Goal: Task Accomplishment & Management: Use online tool/utility

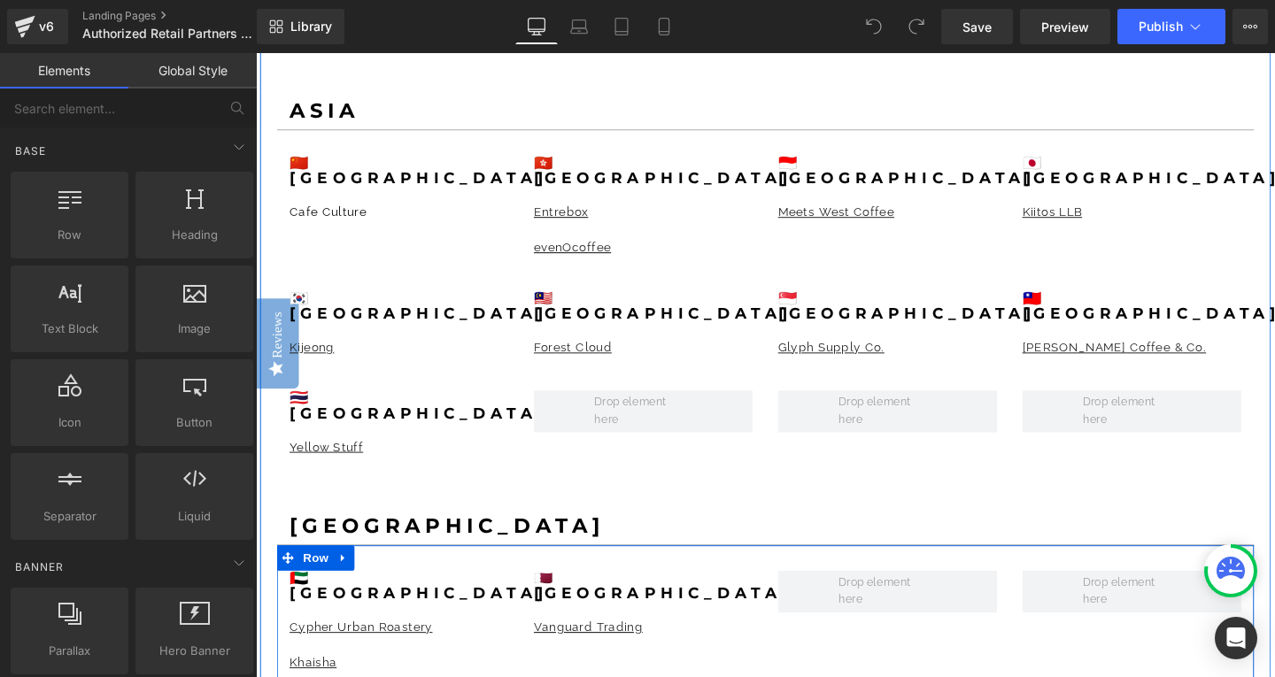
scroll to position [2037, 0]
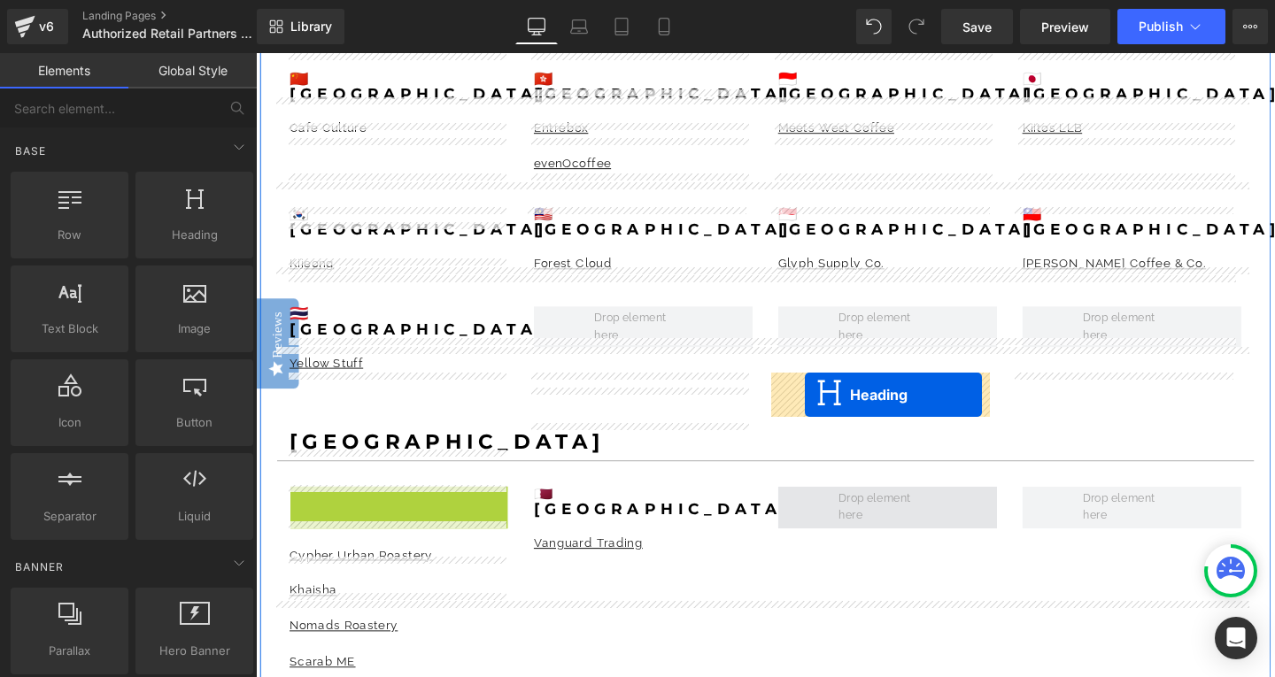
drag, startPoint x: 360, startPoint y: 400, endPoint x: 820, endPoint y: 412, distance: 459.8
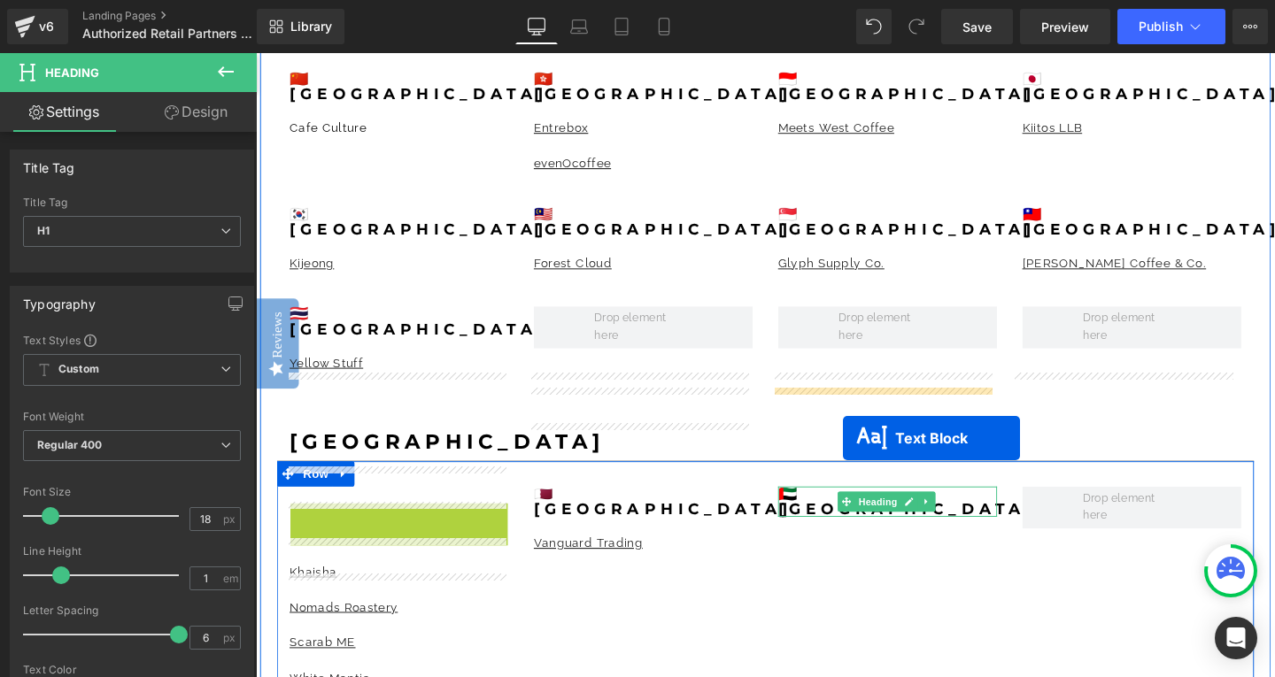
drag, startPoint x: 357, startPoint y: 415, endPoint x: 873, endPoint y: 458, distance: 518.0
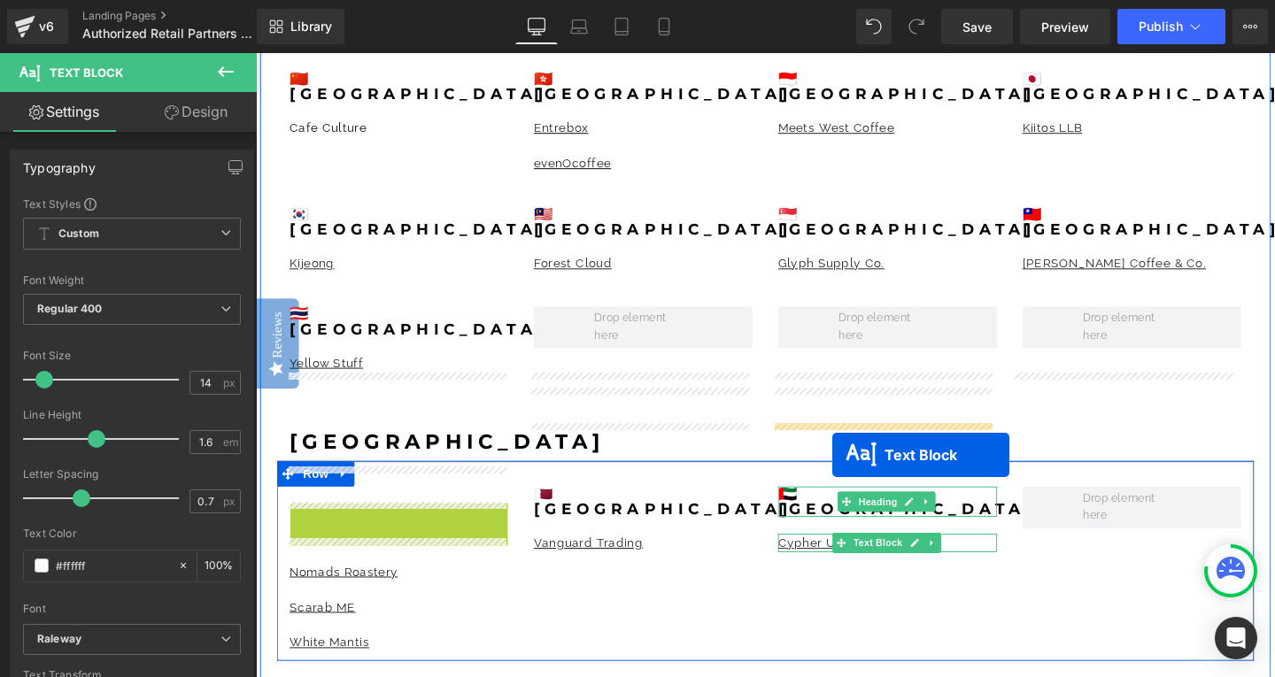
drag, startPoint x: 357, startPoint y: 417, endPoint x: 862, endPoint y: 476, distance: 508.1
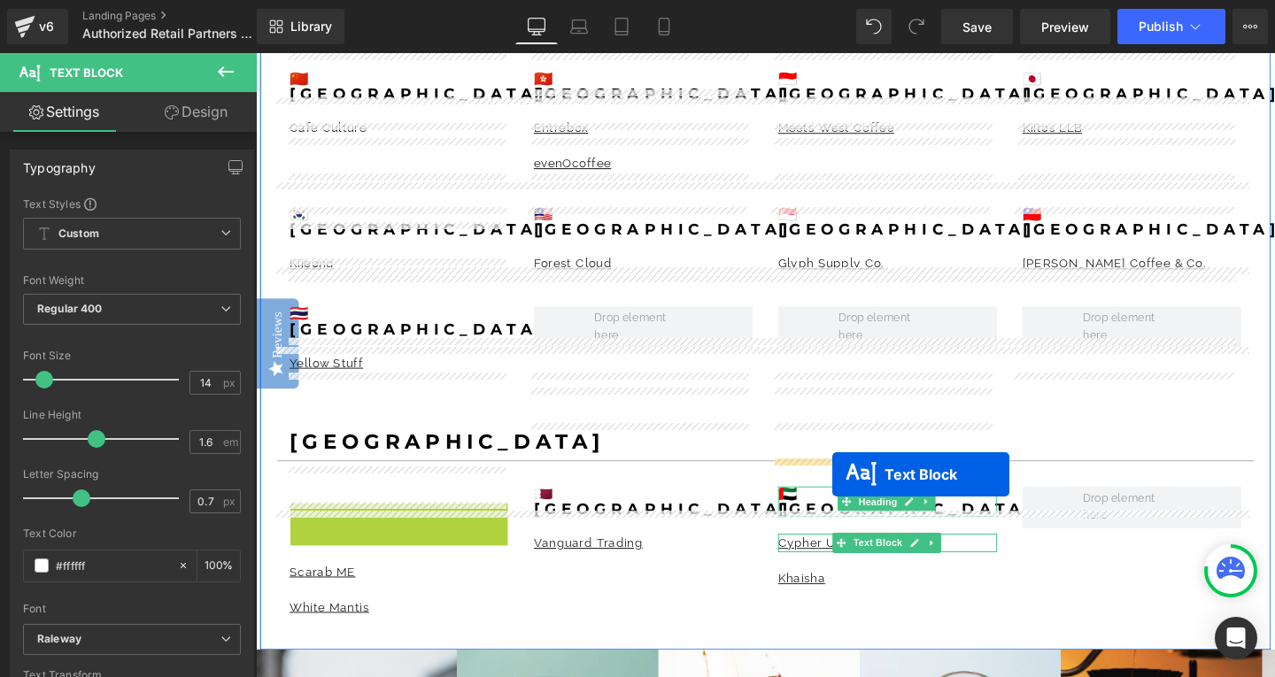
drag, startPoint x: 354, startPoint y: 419, endPoint x: 862, endPoint y: 496, distance: 513.2
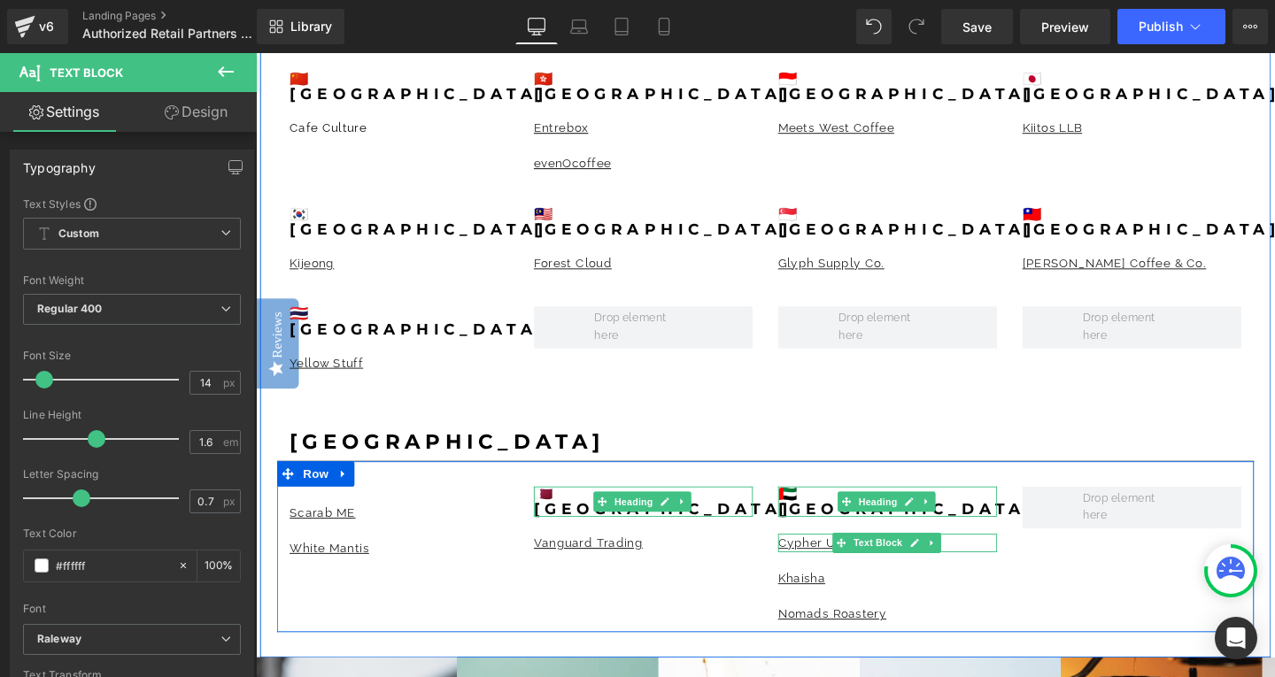
click at [703, 522] on icon at bounding box center [704, 525] width 3 height 6
click at [691, 520] on icon at bounding box center [696, 525] width 10 height 10
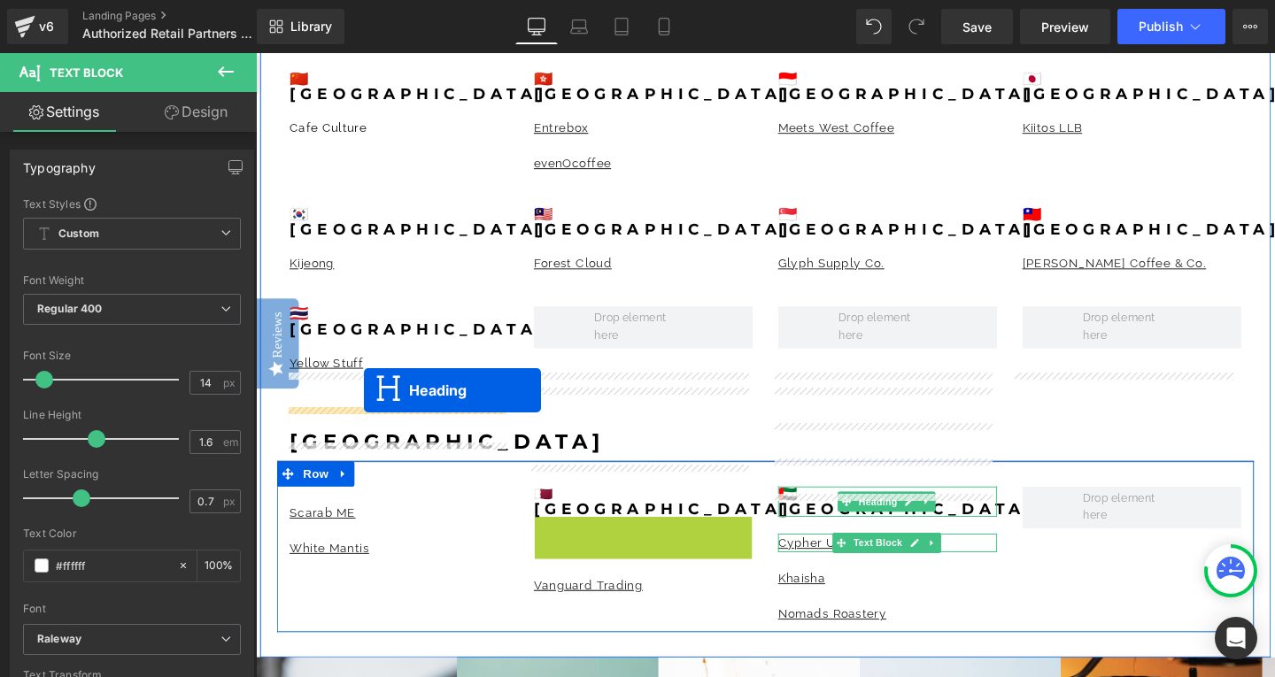
drag, startPoint x: 617, startPoint y: 414, endPoint x: 394, endPoint y: 413, distance: 223.2
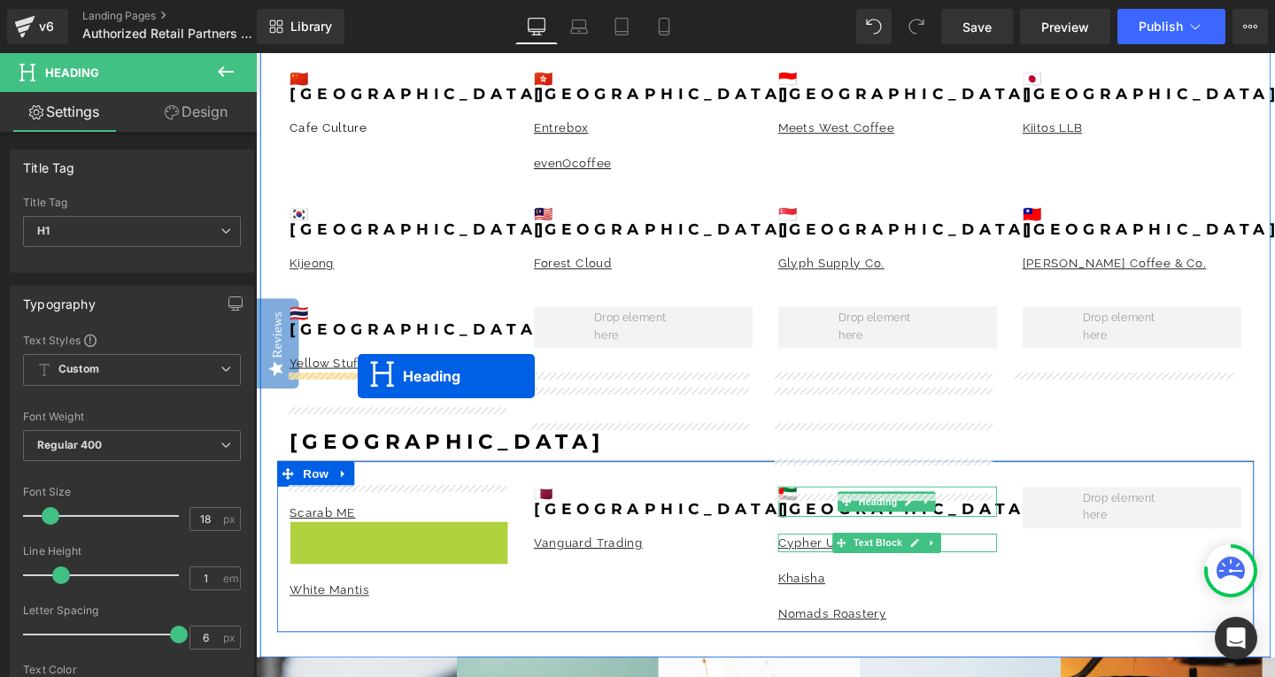
drag, startPoint x: 358, startPoint y: 431, endPoint x: 363, endPoint y: 393, distance: 38.4
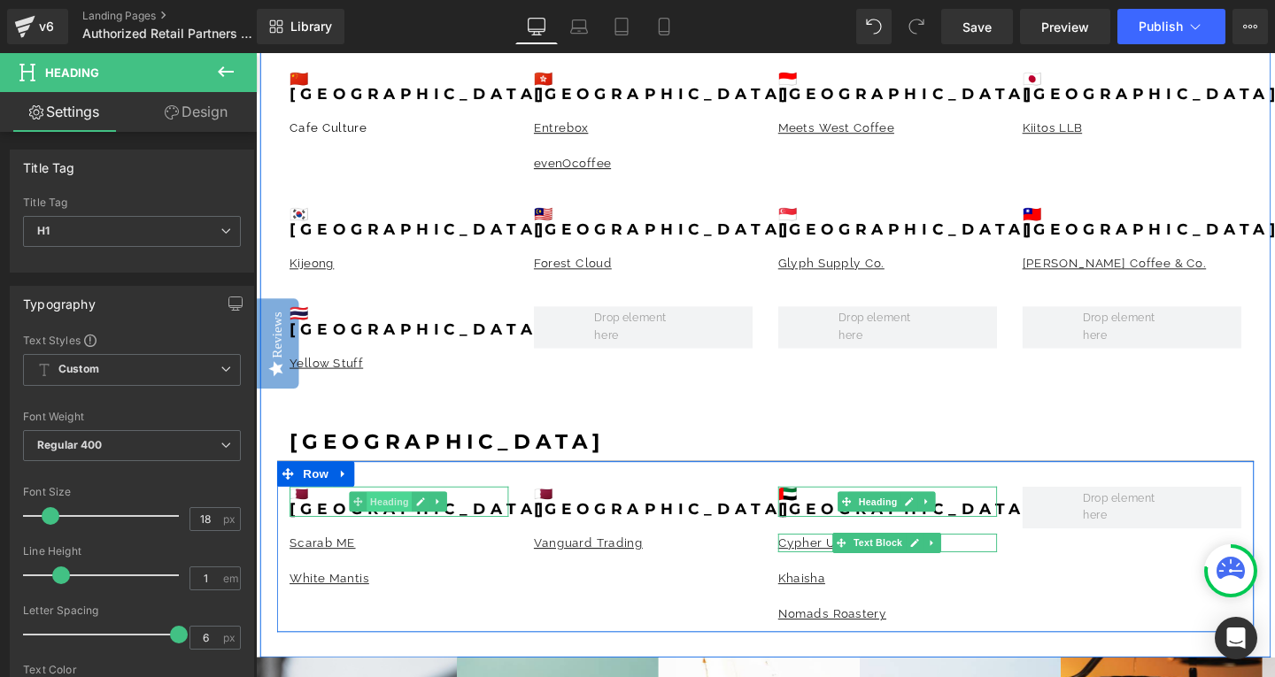
click at [375, 515] on span "Heading" at bounding box center [397, 525] width 48 height 21
click at [337, 507] on b "🇶🇦[GEOGRAPHIC_DATA]" at bounding box center [427, 524] width 272 height 35
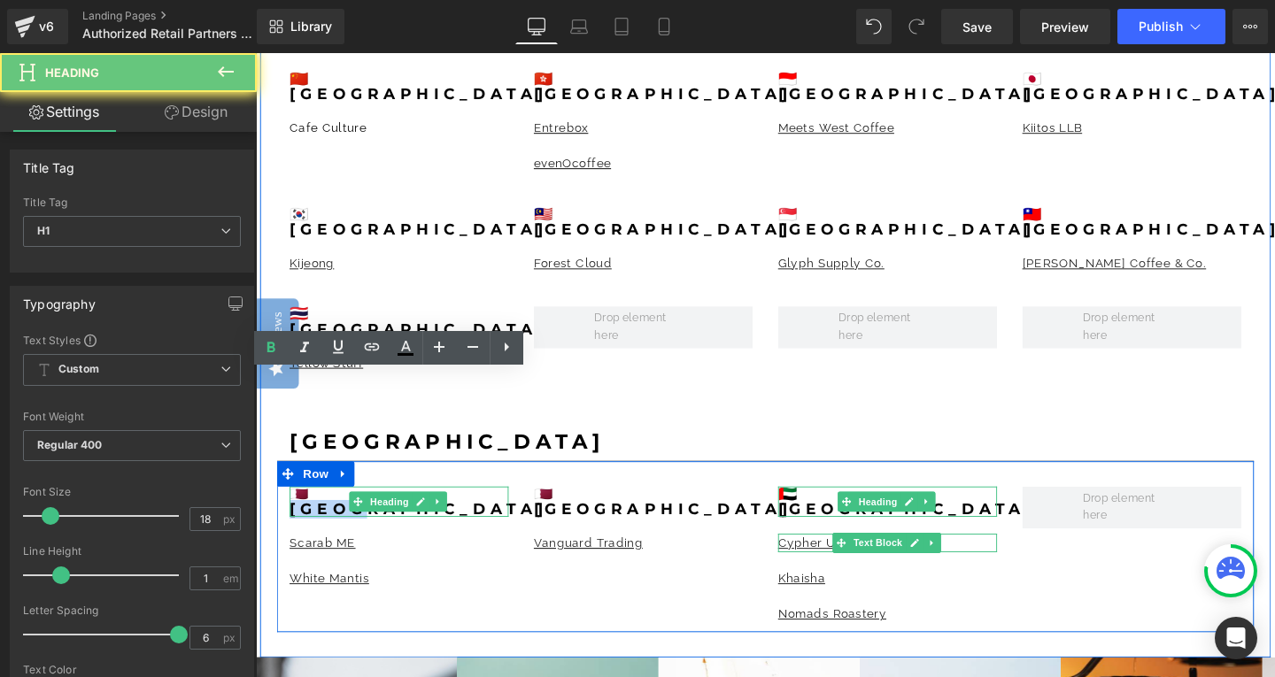
click at [337, 507] on b "🇶🇦[GEOGRAPHIC_DATA]" at bounding box center [427, 524] width 272 height 35
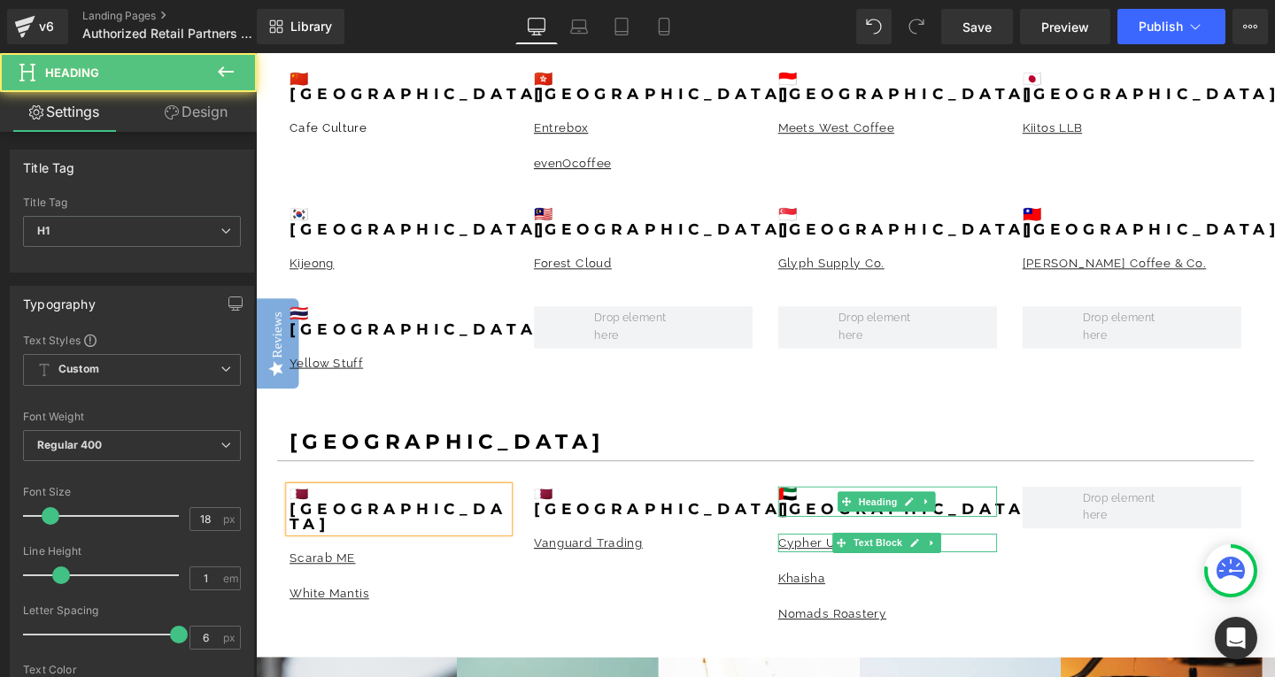
click at [312, 507] on b "🇶🇦[GEOGRAPHIC_DATA]" at bounding box center [405, 532] width 229 height 51
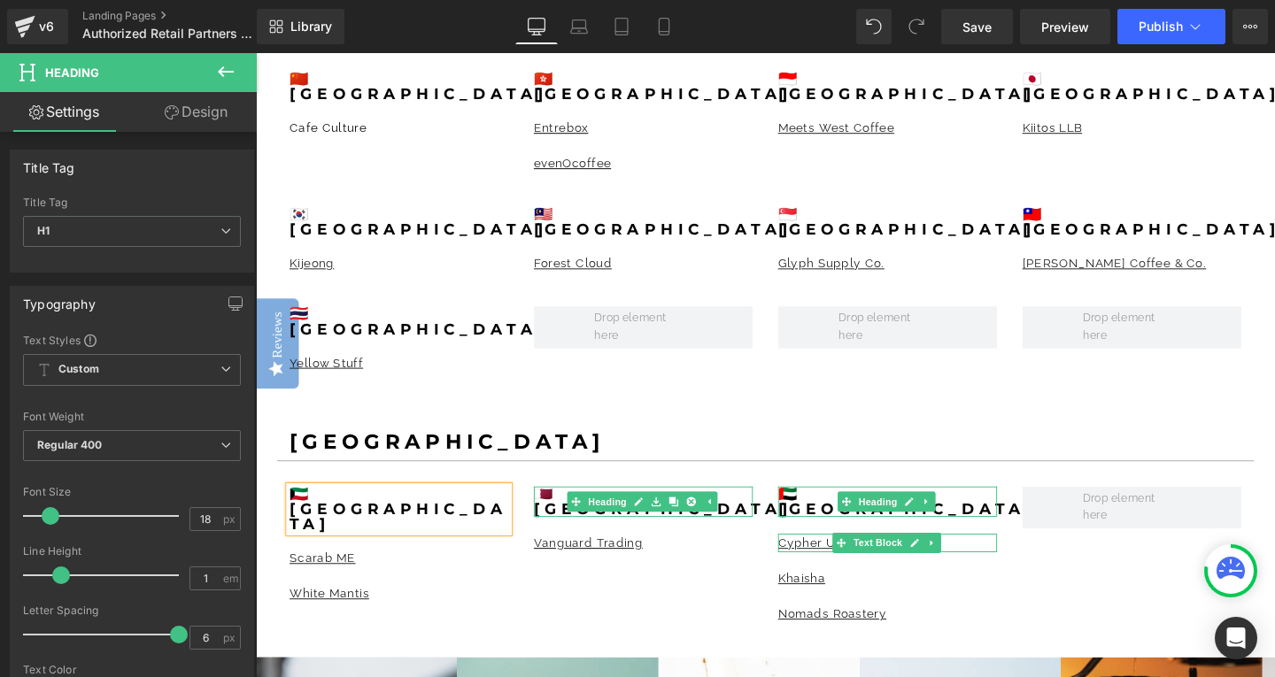
click at [623, 515] on link "Heading" at bounding box center [617, 525] width 66 height 21
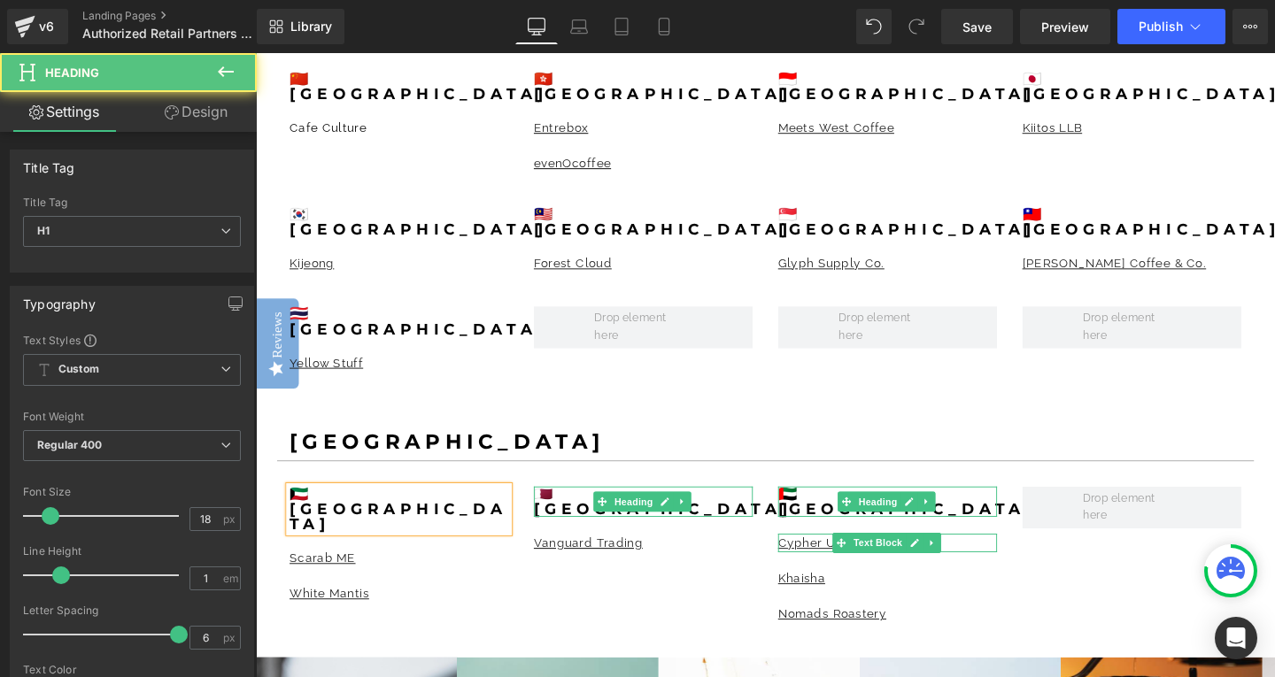
click at [586, 507] on b "🇶🇦[GEOGRAPHIC_DATA]" at bounding box center [684, 524] width 272 height 35
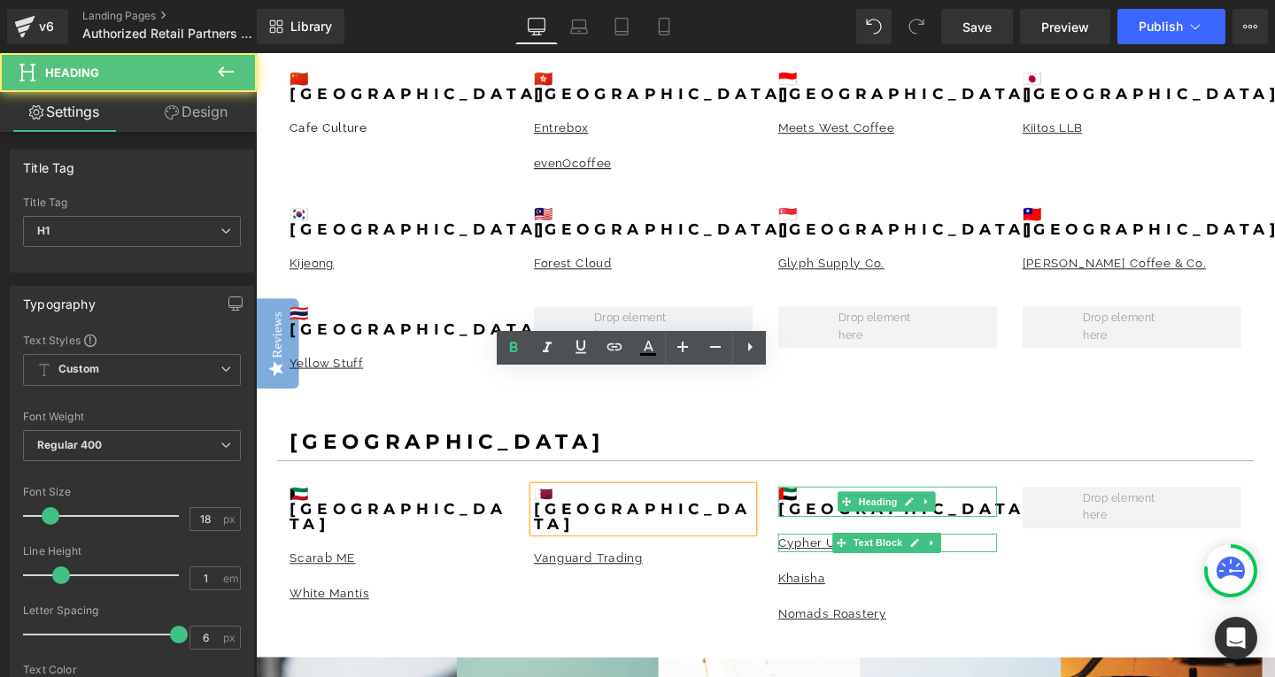
click at [580, 507] on b "🇶🇦[GEOGRAPHIC_DATA]" at bounding box center [662, 532] width 229 height 51
click at [571, 507] on b "🇶🇦[GEOGRAPHIC_DATA]" at bounding box center [662, 532] width 229 height 51
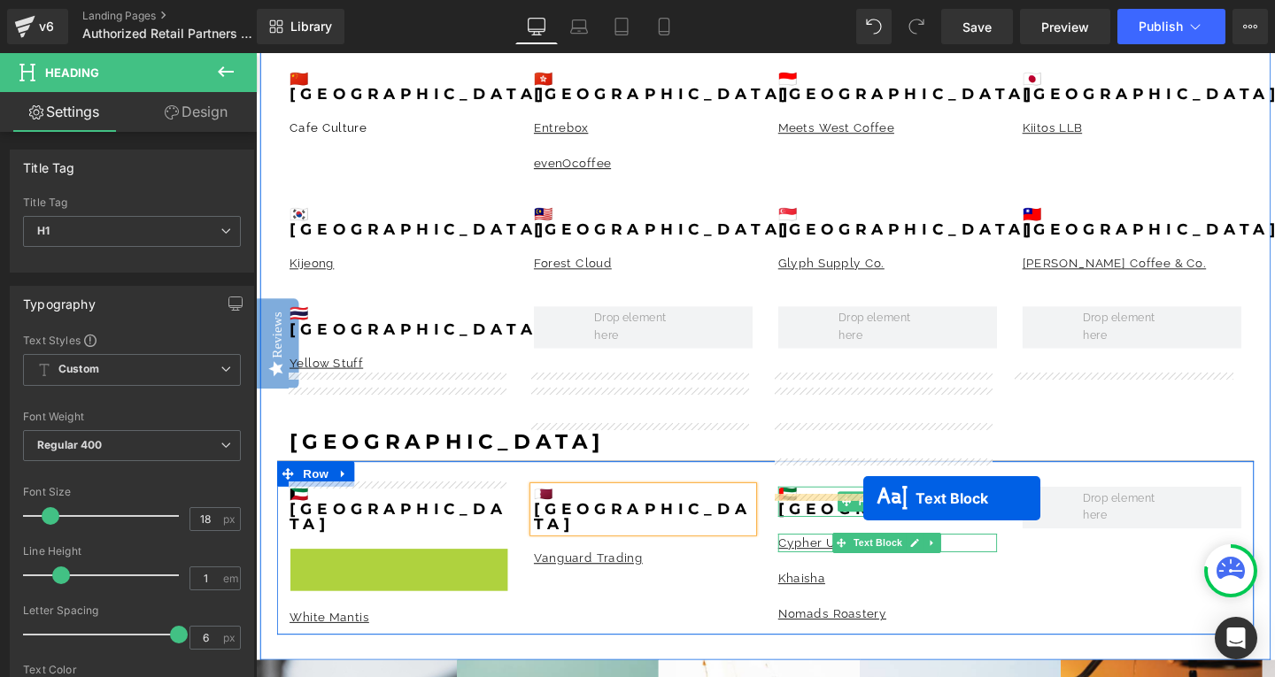
drag, startPoint x: 354, startPoint y: 430, endPoint x: 894, endPoint y: 522, distance: 547.8
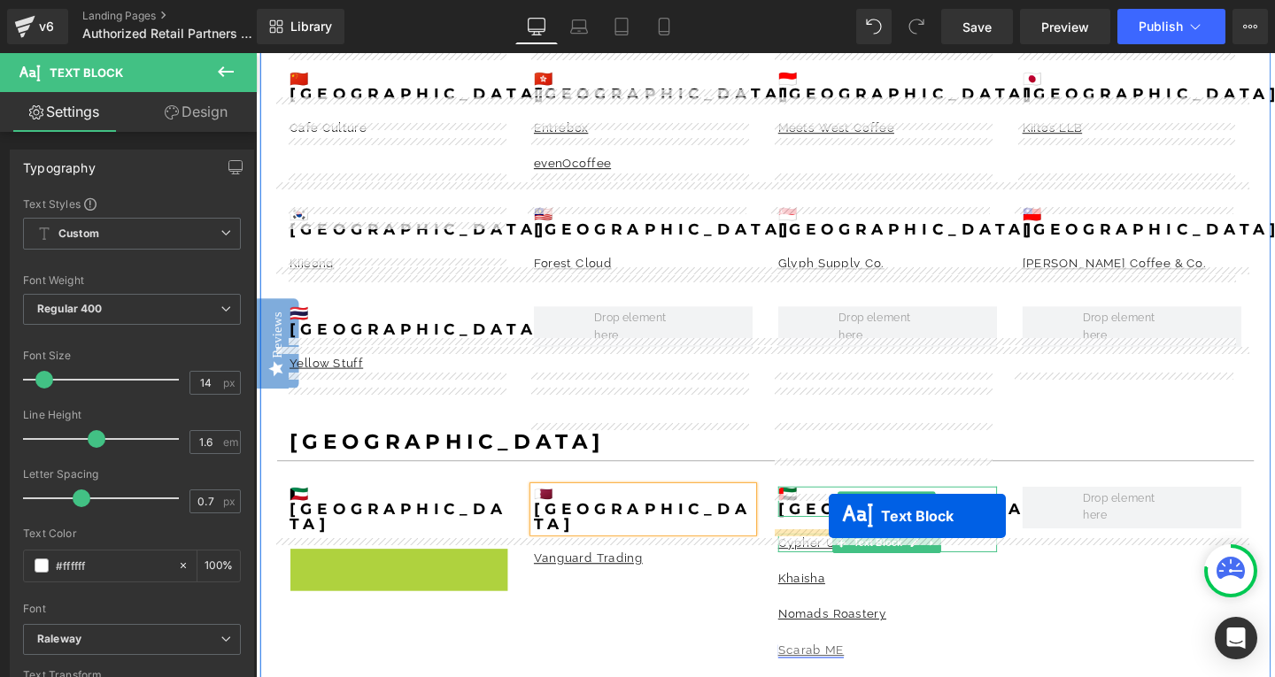
drag, startPoint x: 356, startPoint y: 430, endPoint x: 858, endPoint y: 540, distance: 514.0
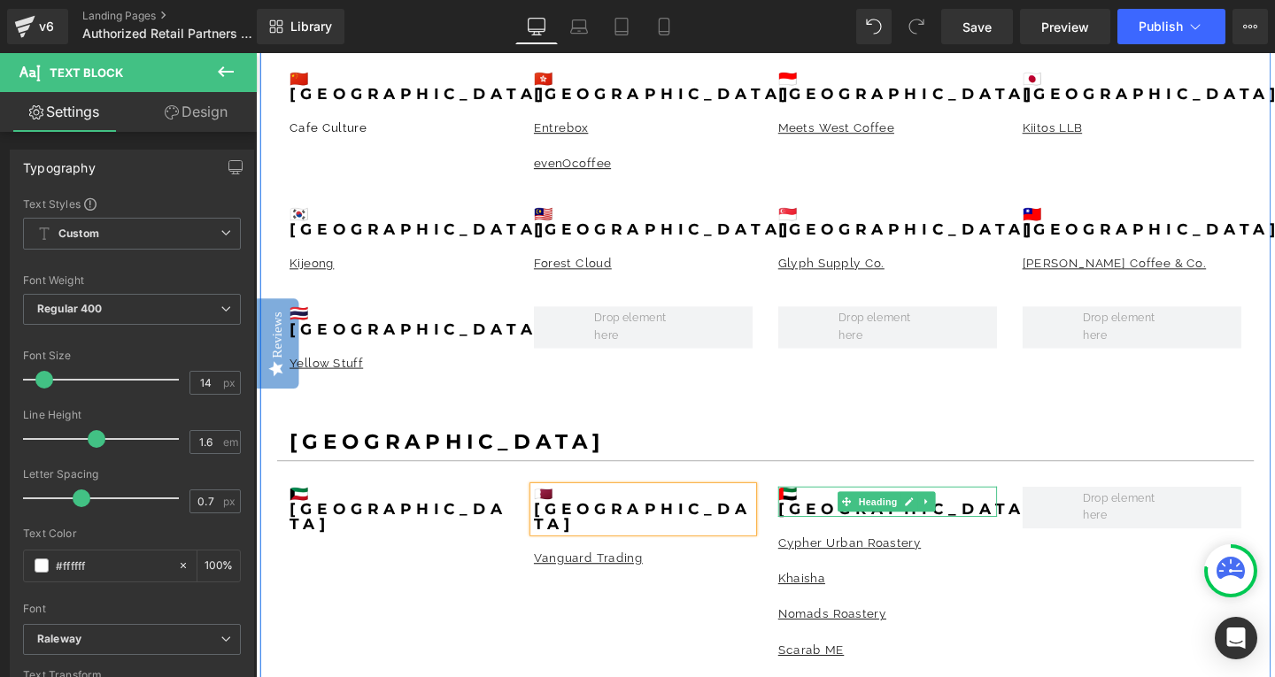
click at [347, 483] on div "🇰🇼Kuwait Heading 🇶🇦QATAR Heading Vanguard Trading Text Block 🇦🇪[GEOGRAPHIC_DATA…" at bounding box center [791, 610] width 1027 height 255
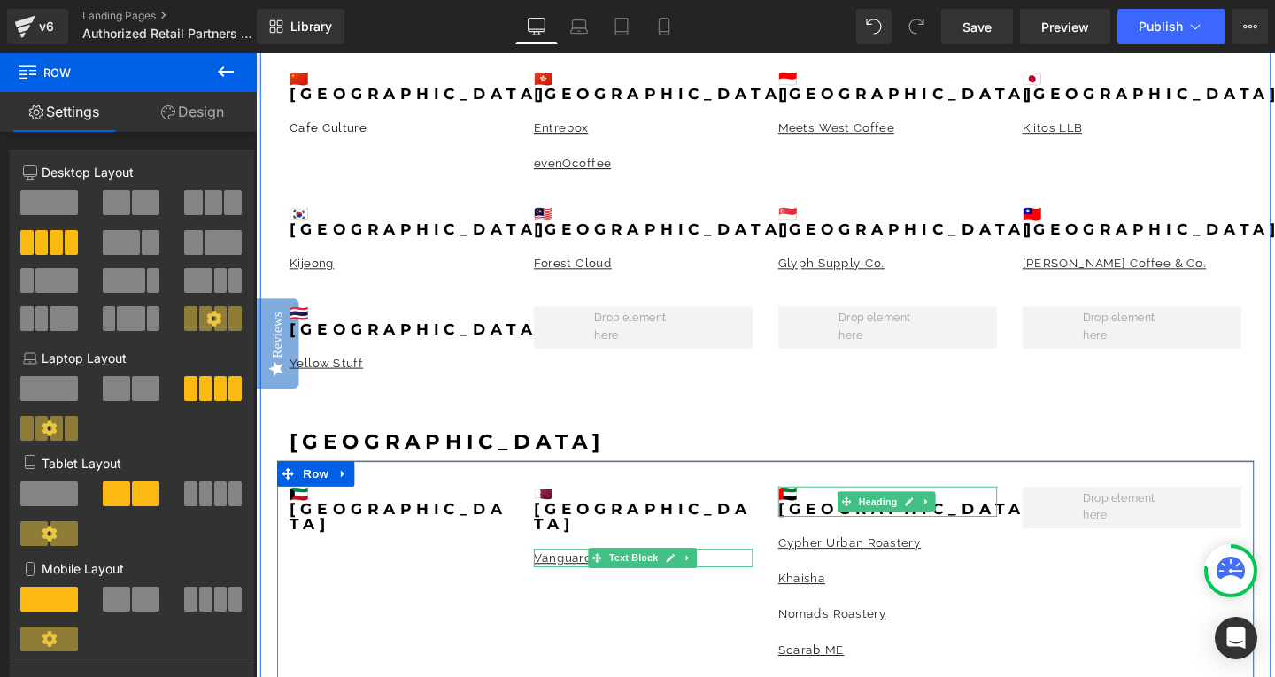
click at [688, 580] on icon at bounding box center [692, 584] width 9 height 9
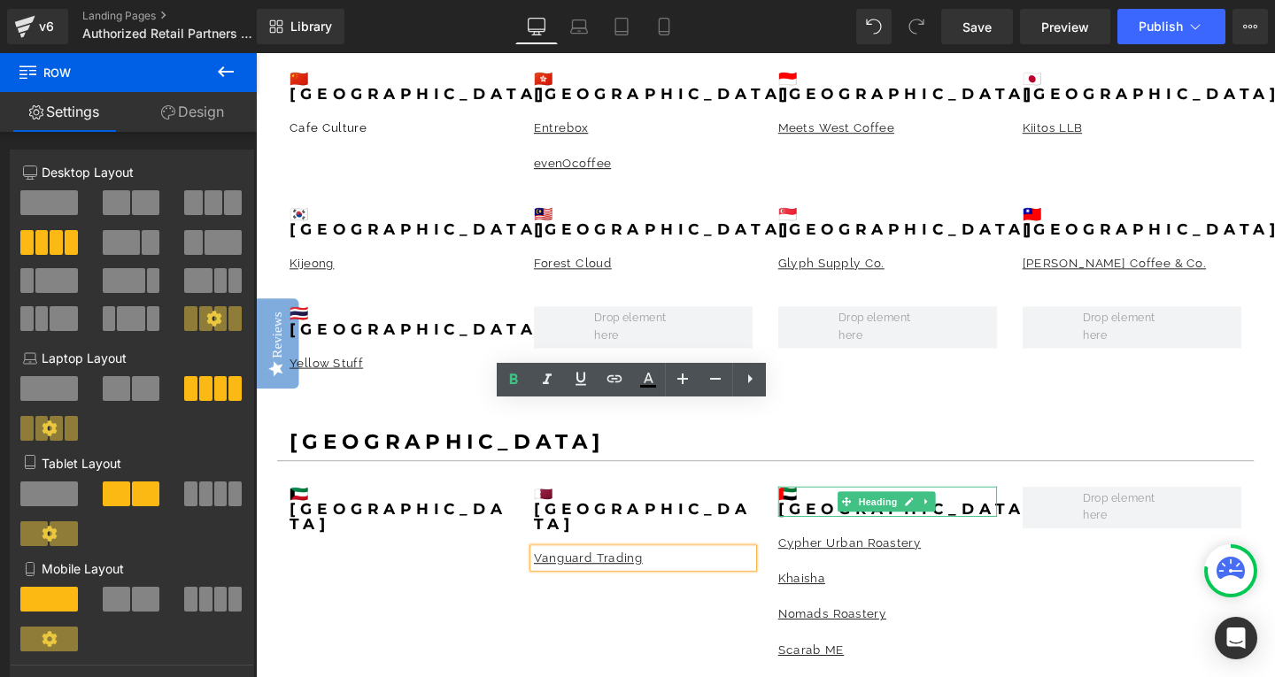
click at [700, 575] on p "Vanguard Trading" at bounding box center [663, 584] width 230 height 19
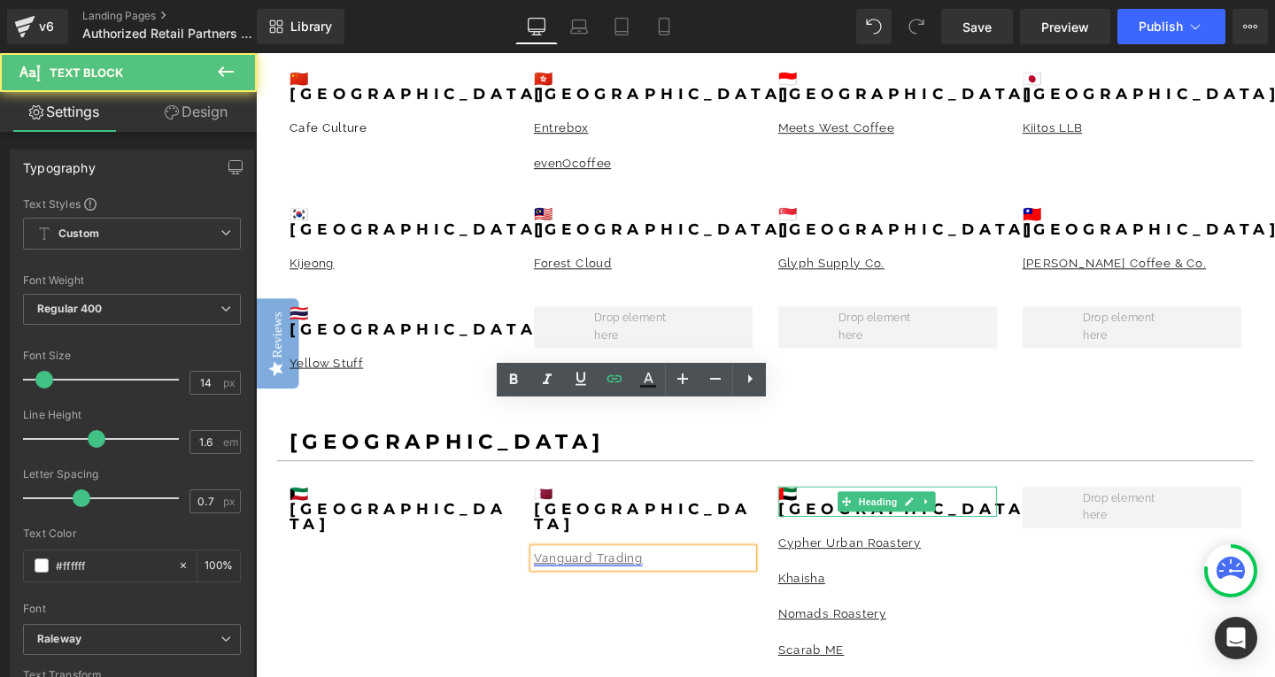
click at [608, 577] on link "Vanguard Trading" at bounding box center [605, 584] width 114 height 14
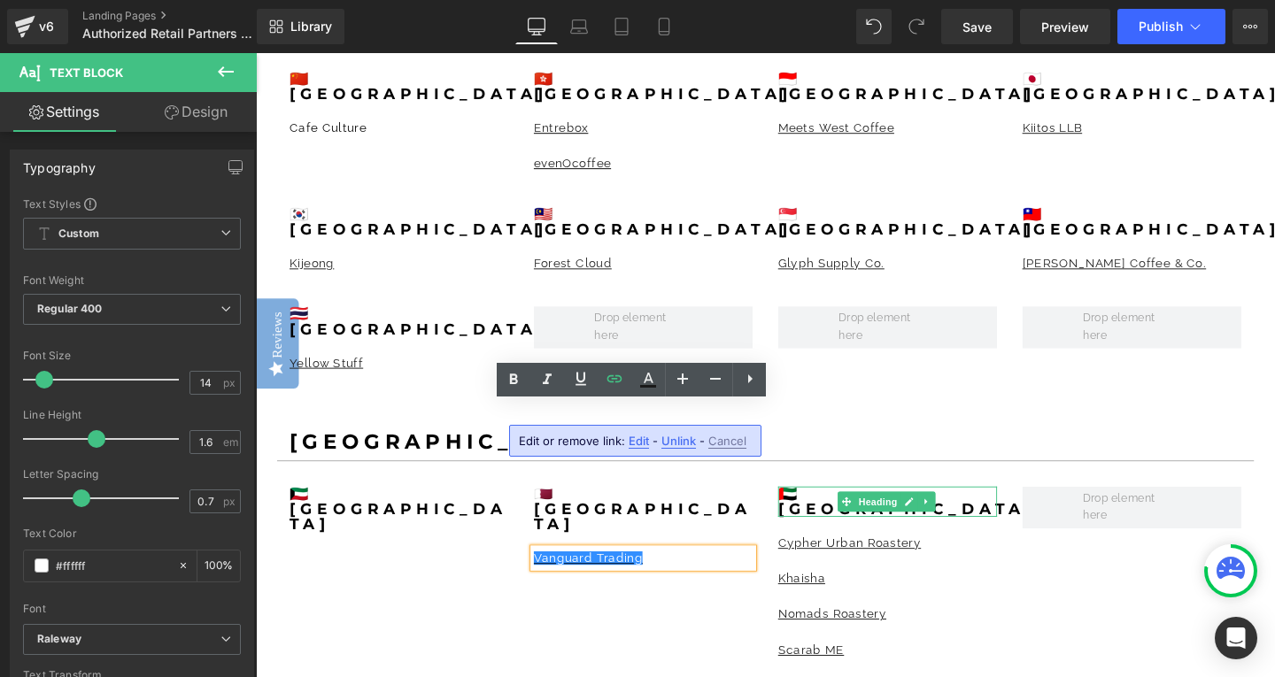
click at [557, 510] on div "🇰🇼Kuwait Heading 🇶🇦QATAR Heading Vanguard Trading Text Block 🇦🇪[GEOGRAPHIC_DATA…" at bounding box center [791, 610] width 1027 height 255
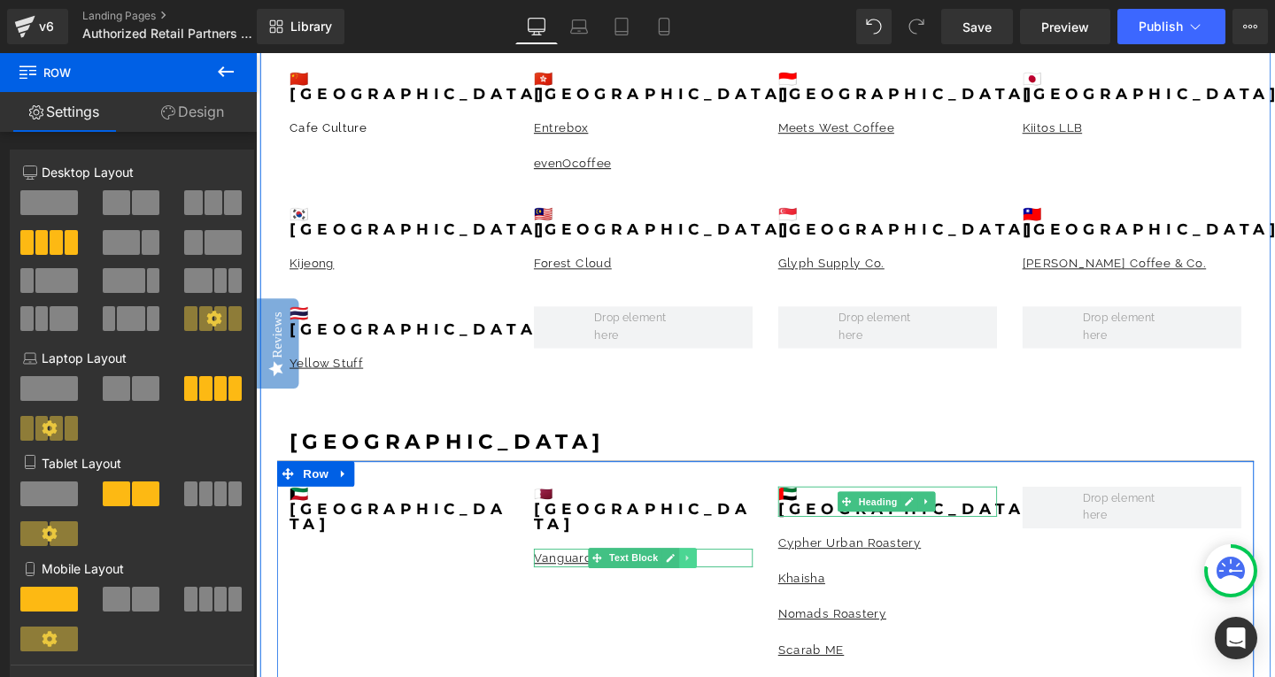
click at [706, 579] on icon at bounding box center [711, 584] width 10 height 11
click at [697, 579] on icon at bounding box center [701, 584] width 10 height 10
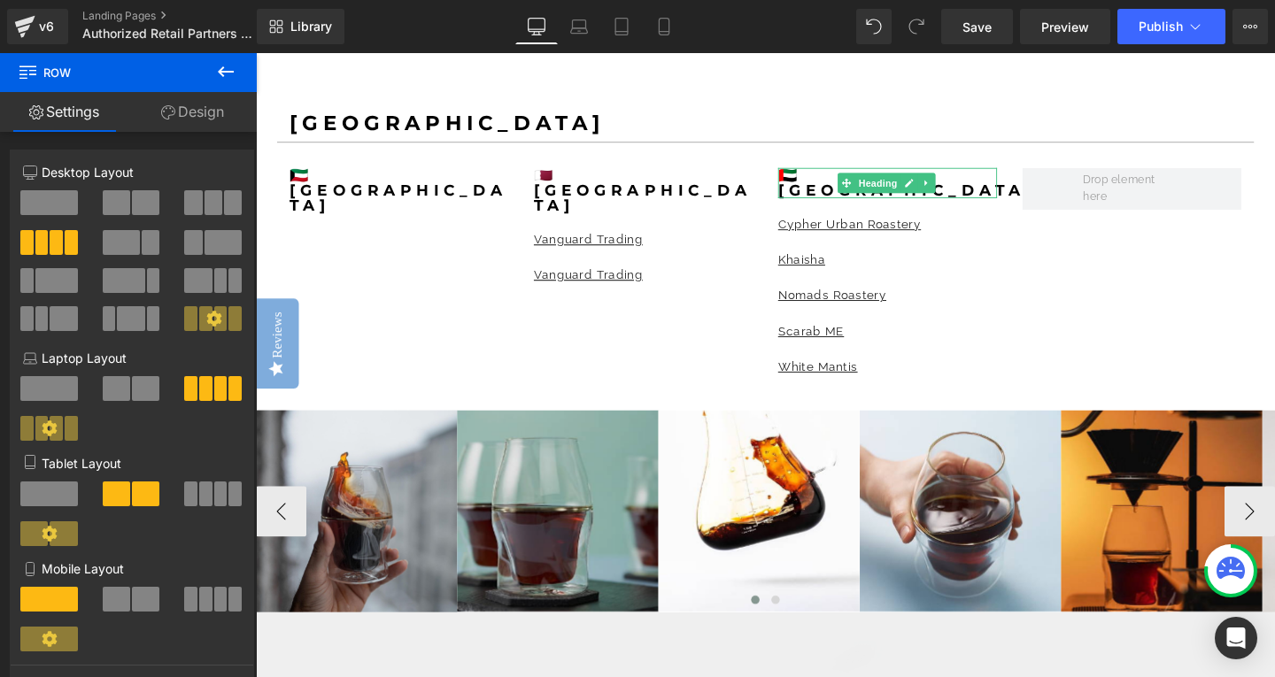
scroll to position [2195, 0]
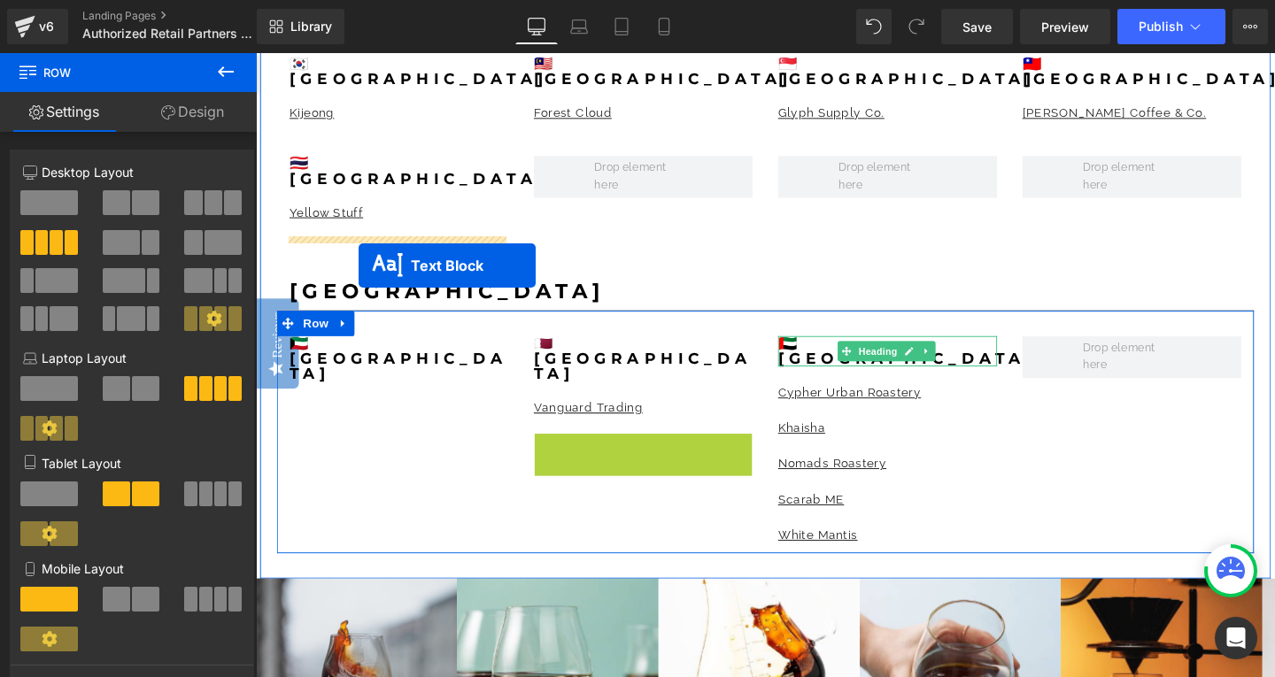
drag, startPoint x: 612, startPoint y: 313, endPoint x: 364, endPoint y: 277, distance: 250.5
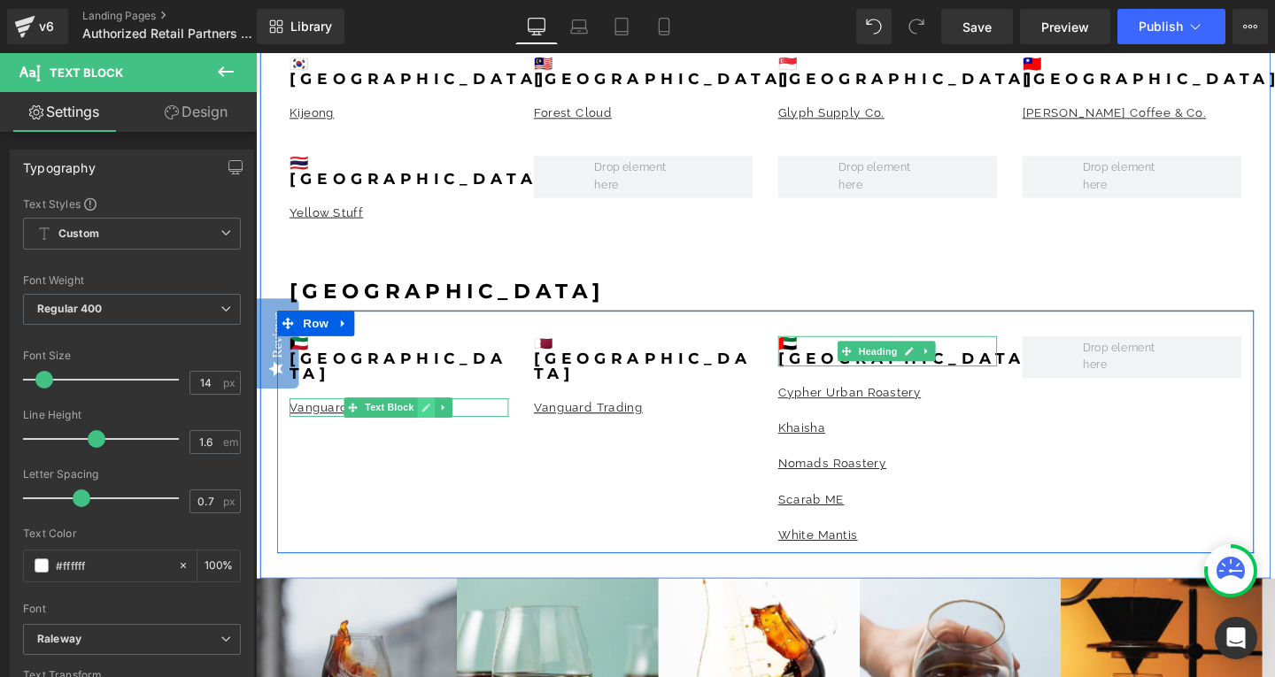
click at [432, 421] on icon at bounding box center [435, 426] width 10 height 11
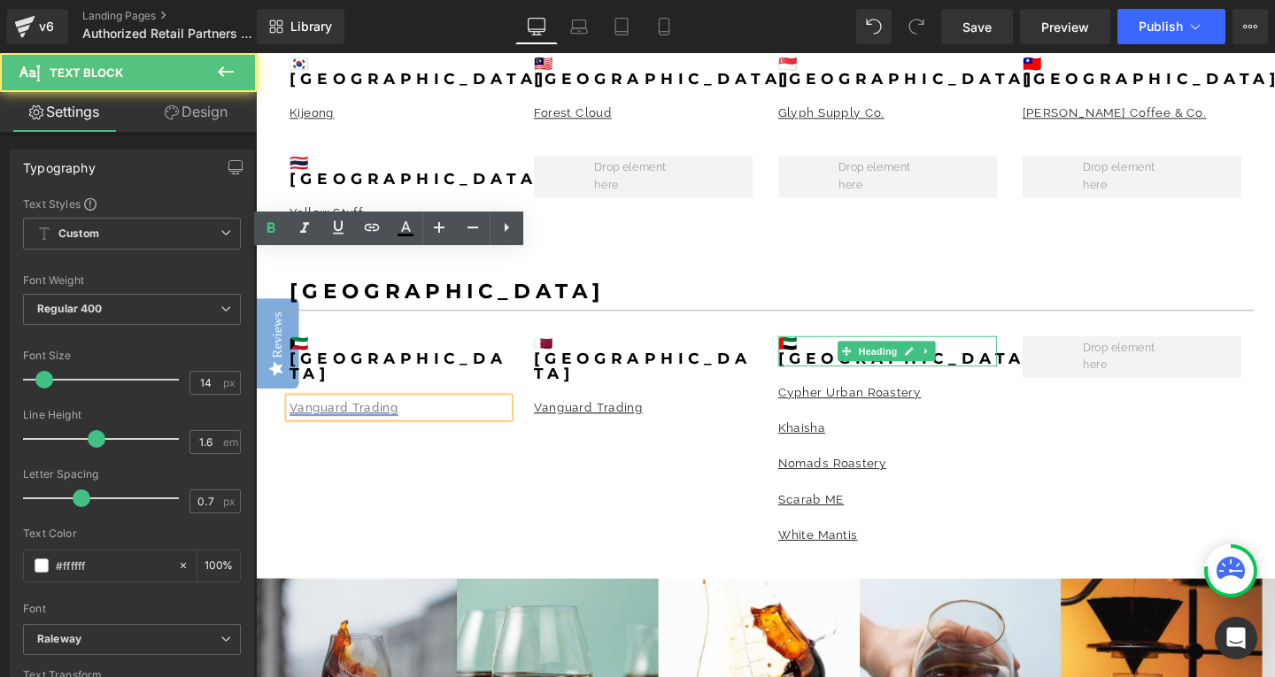
click at [295, 419] on link "Vanguard Trading" at bounding box center [348, 426] width 114 height 14
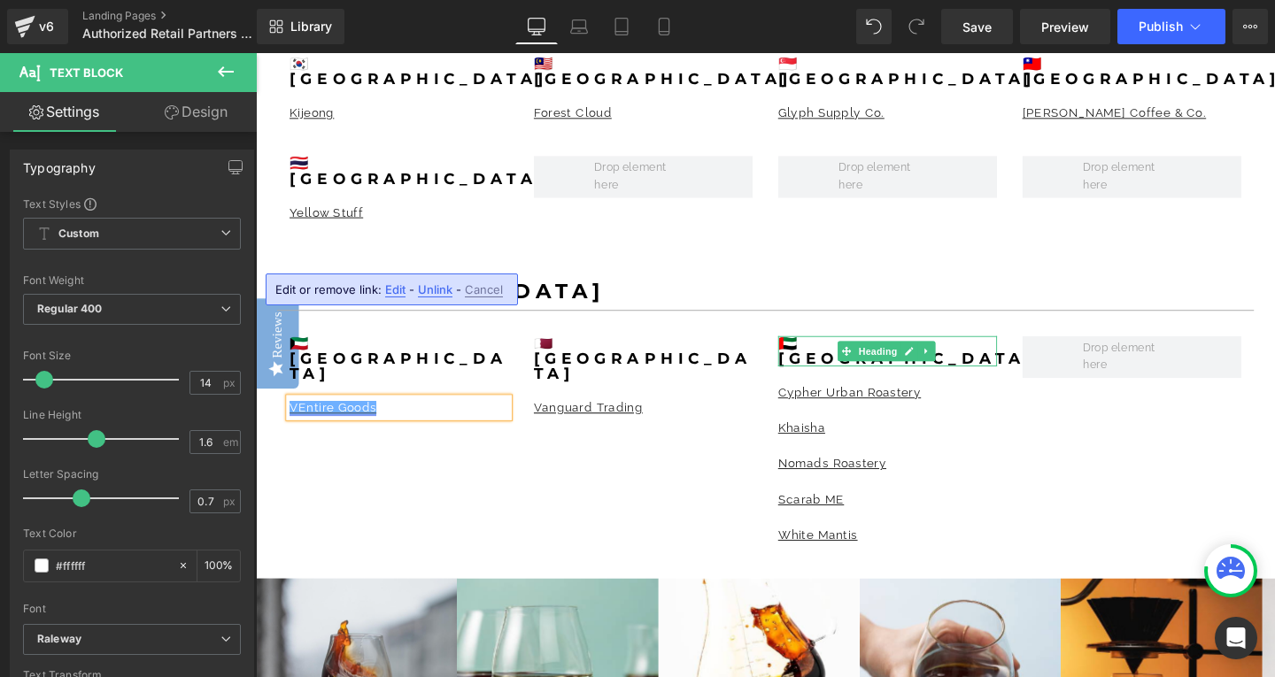
click at [294, 419] on link "VEntire Goods" at bounding box center [336, 426] width 91 height 14
click at [382, 290] on span "Edit" at bounding box center [385, 289] width 20 height 15
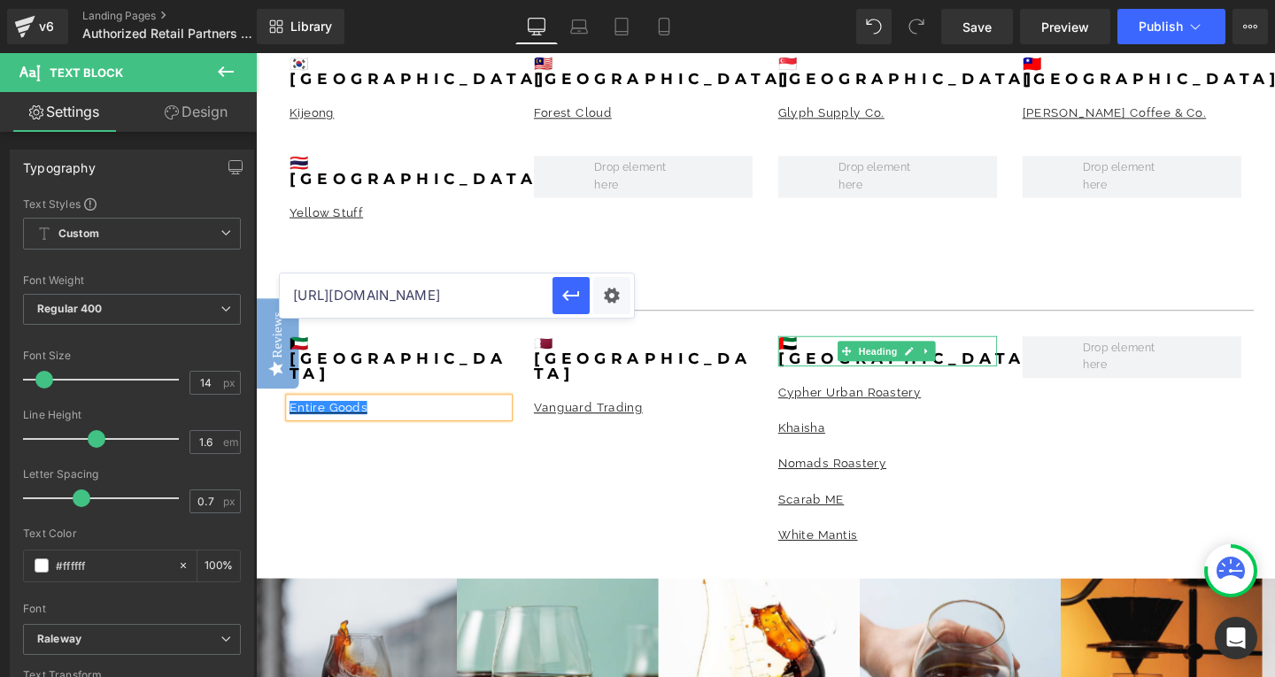
drag, startPoint x: 494, startPoint y: 296, endPoint x: 296, endPoint y: 293, distance: 198.4
click at [296, 293] on input "[URL][DOMAIN_NAME]" at bounding box center [416, 296] width 273 height 44
paste input "[DOMAIN_NAME]/collections/all-products"
drag, startPoint x: 574, startPoint y: 298, endPoint x: 331, endPoint y: 259, distance: 245.8
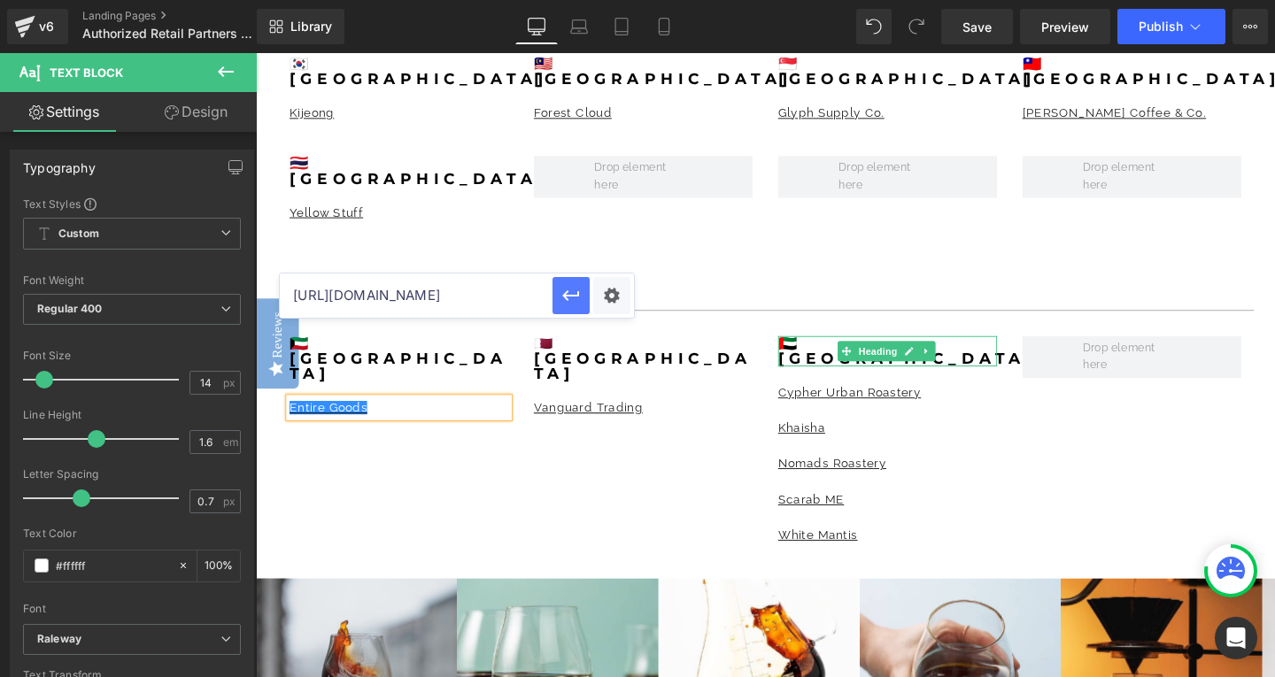
click at [574, 298] on icon "button" at bounding box center [571, 295] width 21 height 21
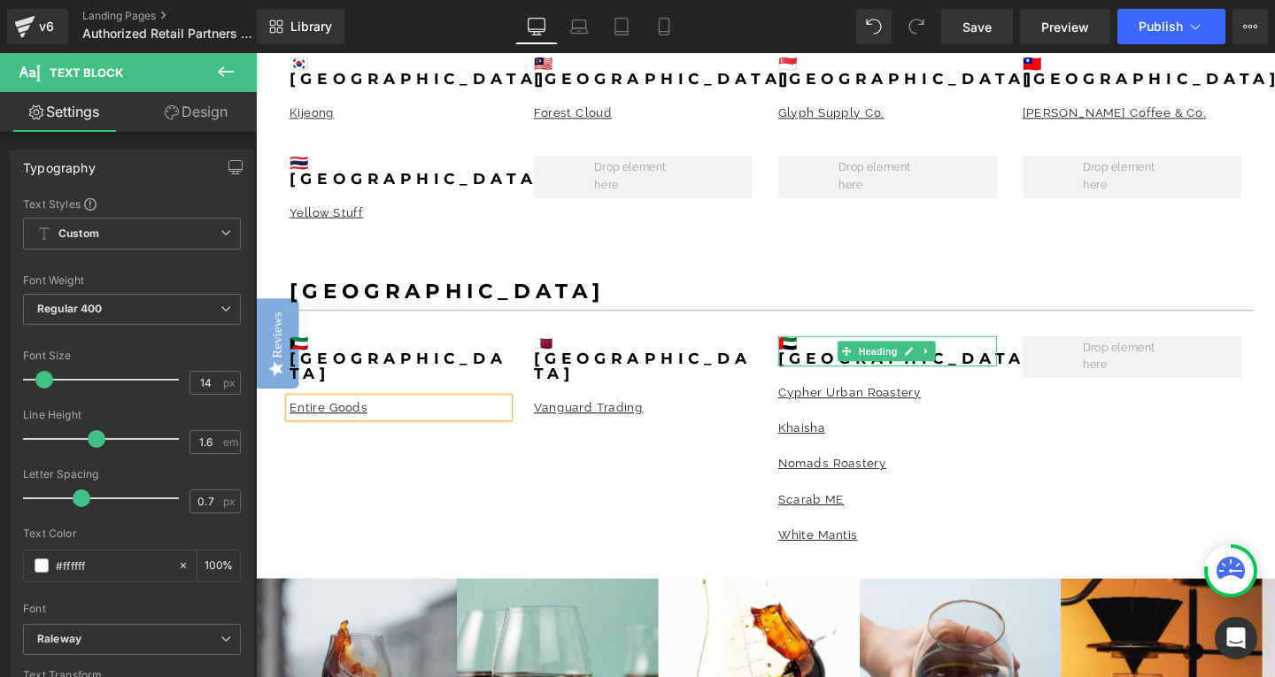
click at [509, 341] on div "🇰🇼Kuwait Heading Entire Goods Text Block 🇶🇦QATAR Heading Vanguard Trading Text …" at bounding box center [791, 451] width 1027 height 255
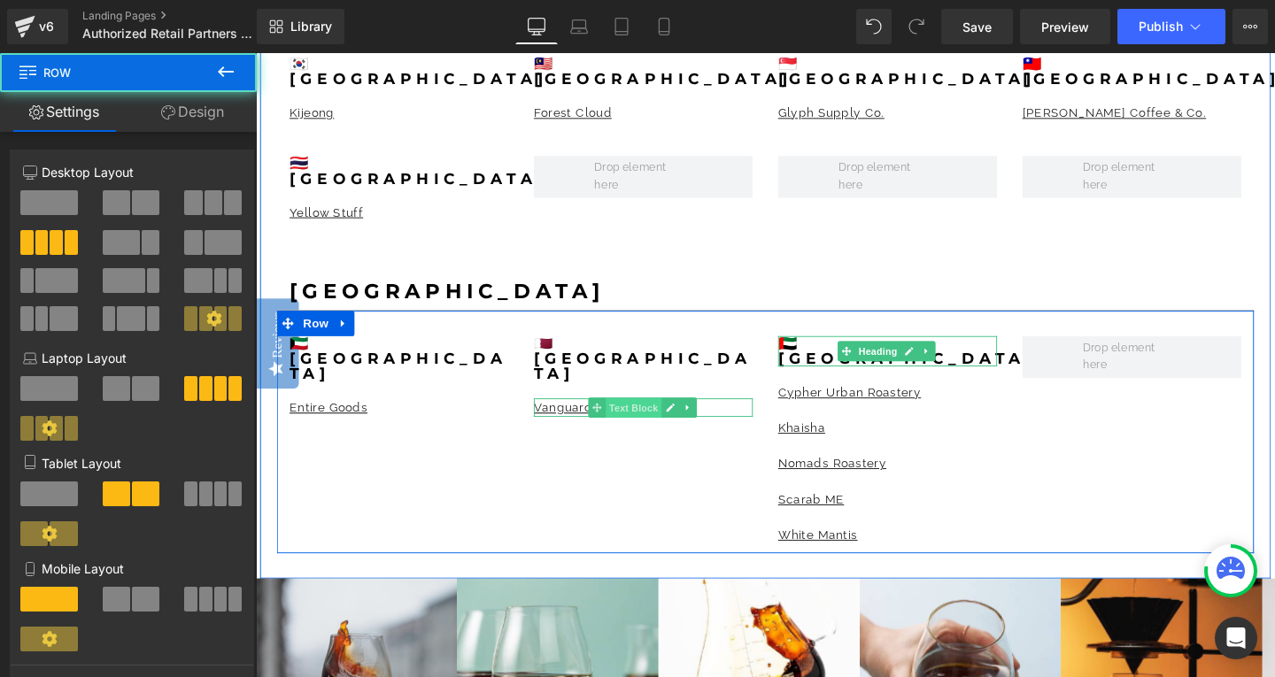
click at [624, 416] on span "Text Block" at bounding box center [653, 426] width 58 height 21
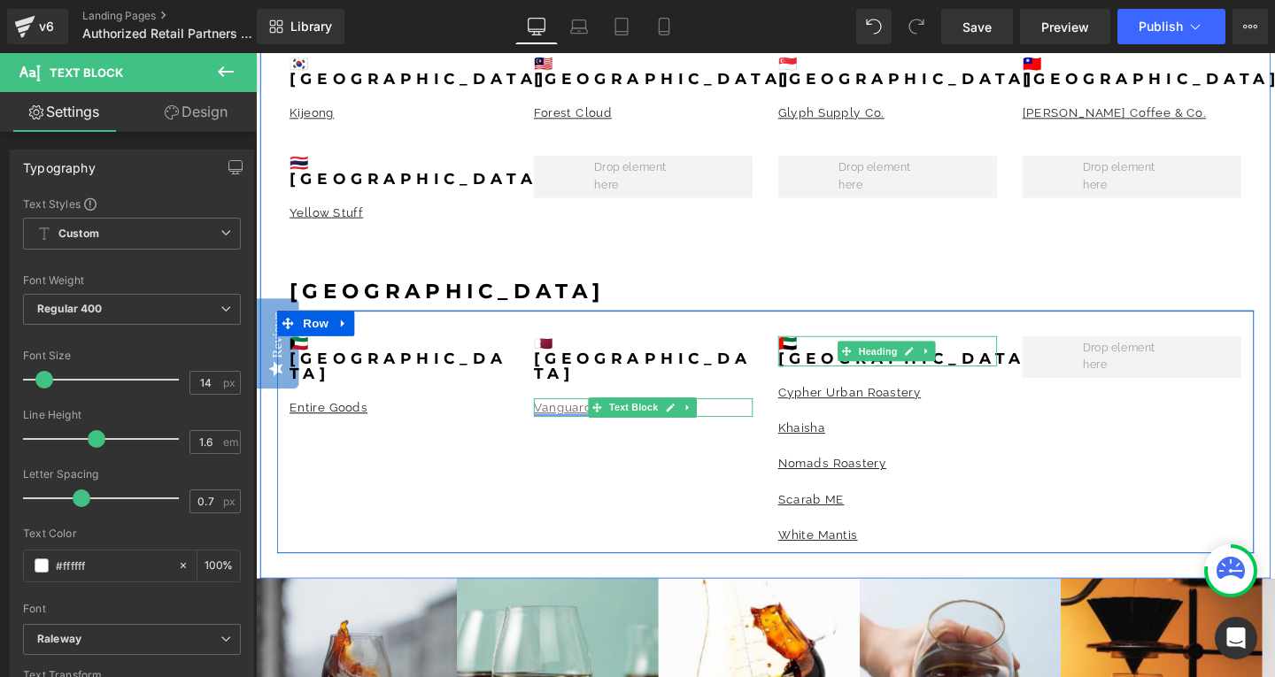
click at [573, 419] on link "Vanguard Trading" at bounding box center [605, 426] width 114 height 14
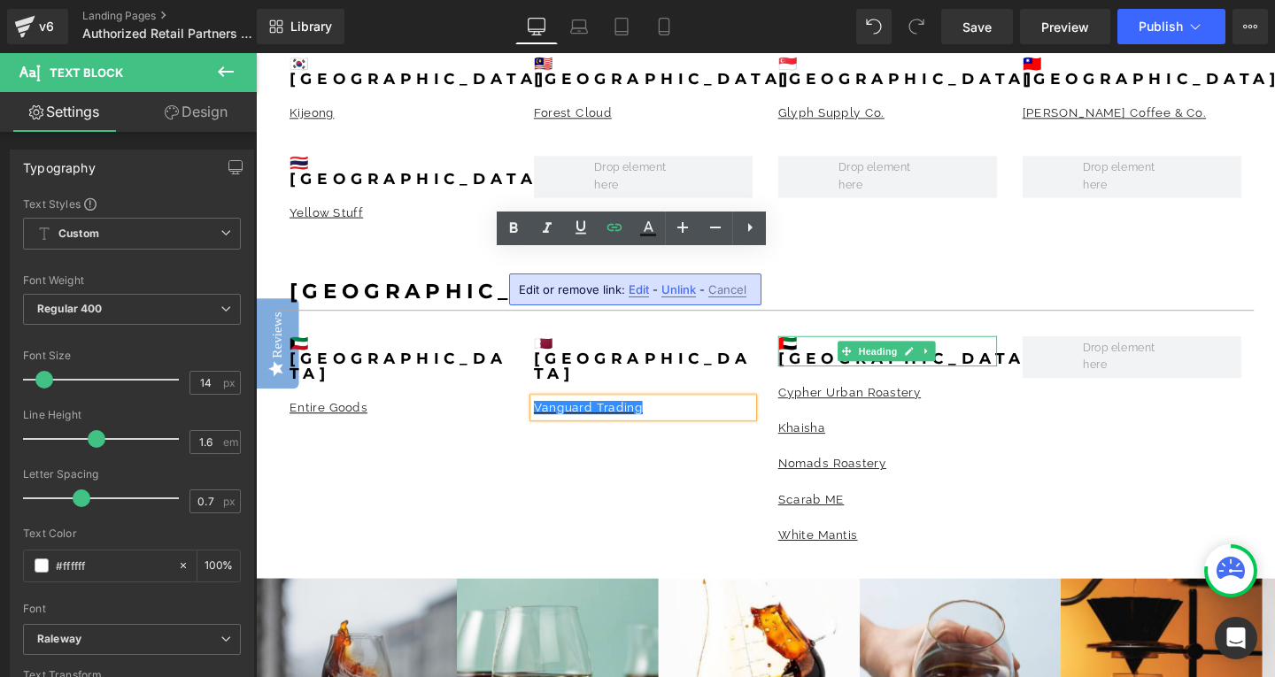
click at [633, 289] on span "Edit" at bounding box center [639, 289] width 20 height 15
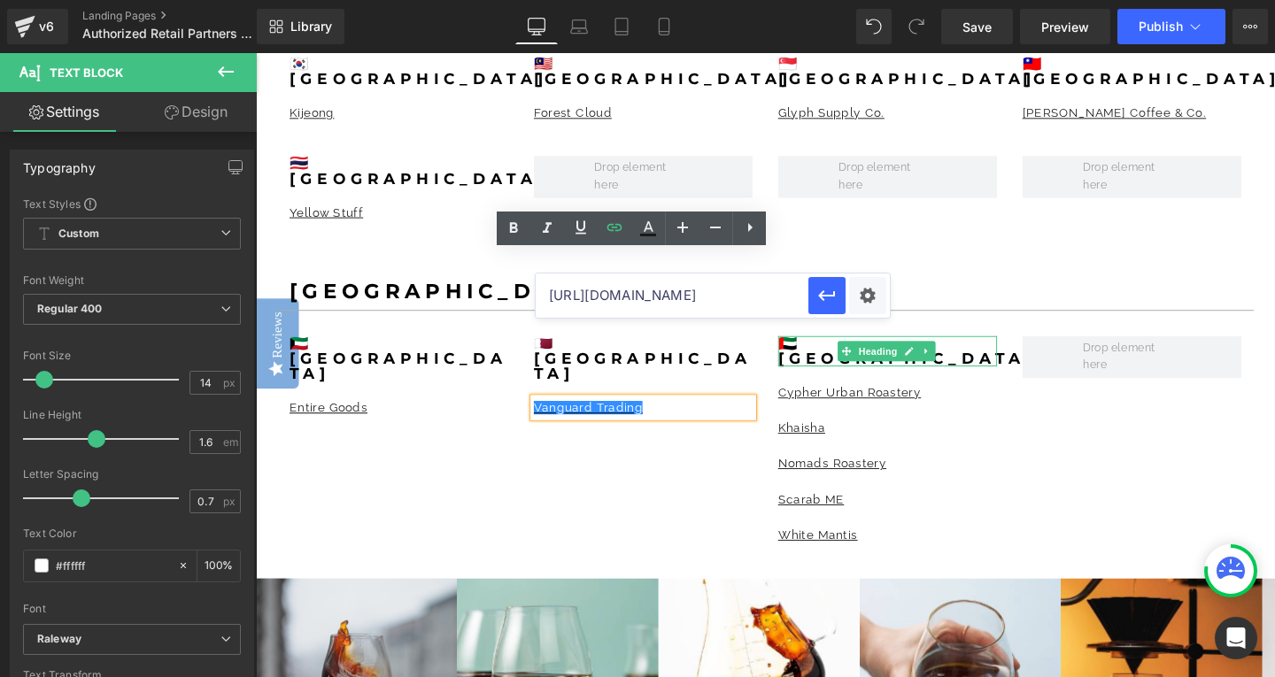
drag, startPoint x: 745, startPoint y: 299, endPoint x: 553, endPoint y: 299, distance: 192.2
click at [553, 299] on input "[URL][DOMAIN_NAME]" at bounding box center [672, 296] width 273 height 44
type input "[URL][DOMAIN_NAME]"
click at [672, 384] on div "🇰🇼Kuwait Heading Entire Goods Text Block 🇶🇦QATAR Heading Vanguard Trading Text …" at bounding box center [791, 451] width 1027 height 255
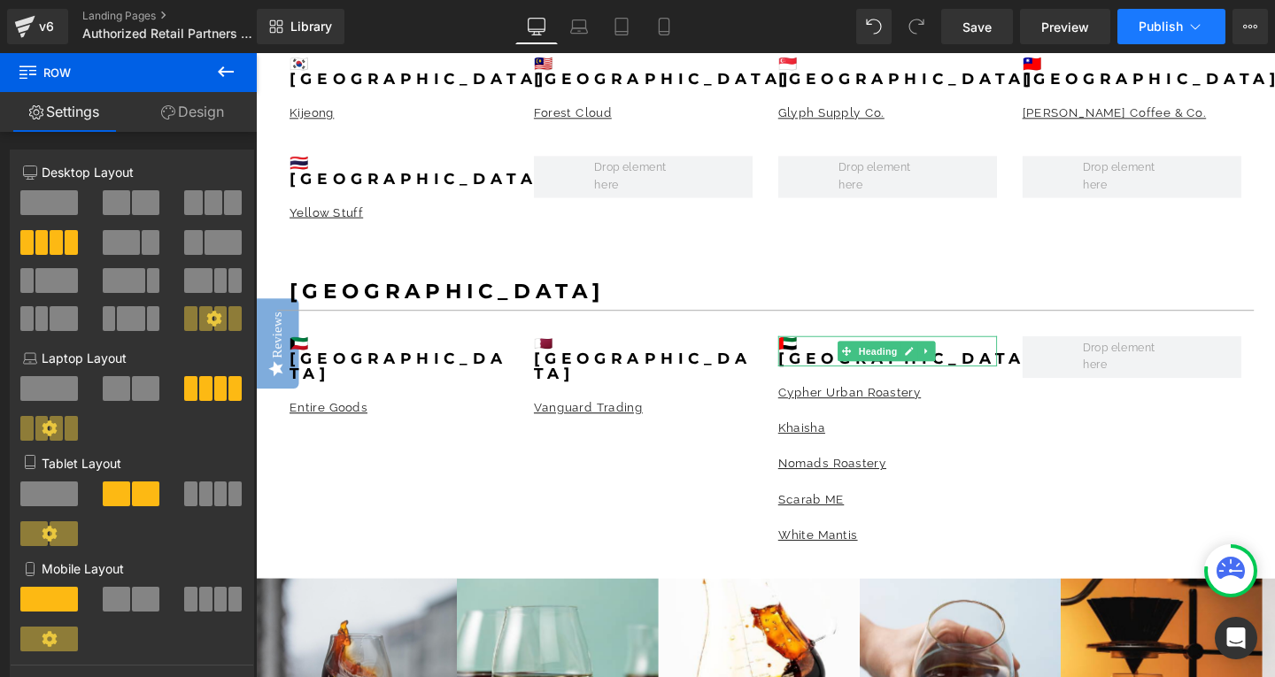
click at [1188, 29] on icon at bounding box center [1196, 27] width 18 height 18
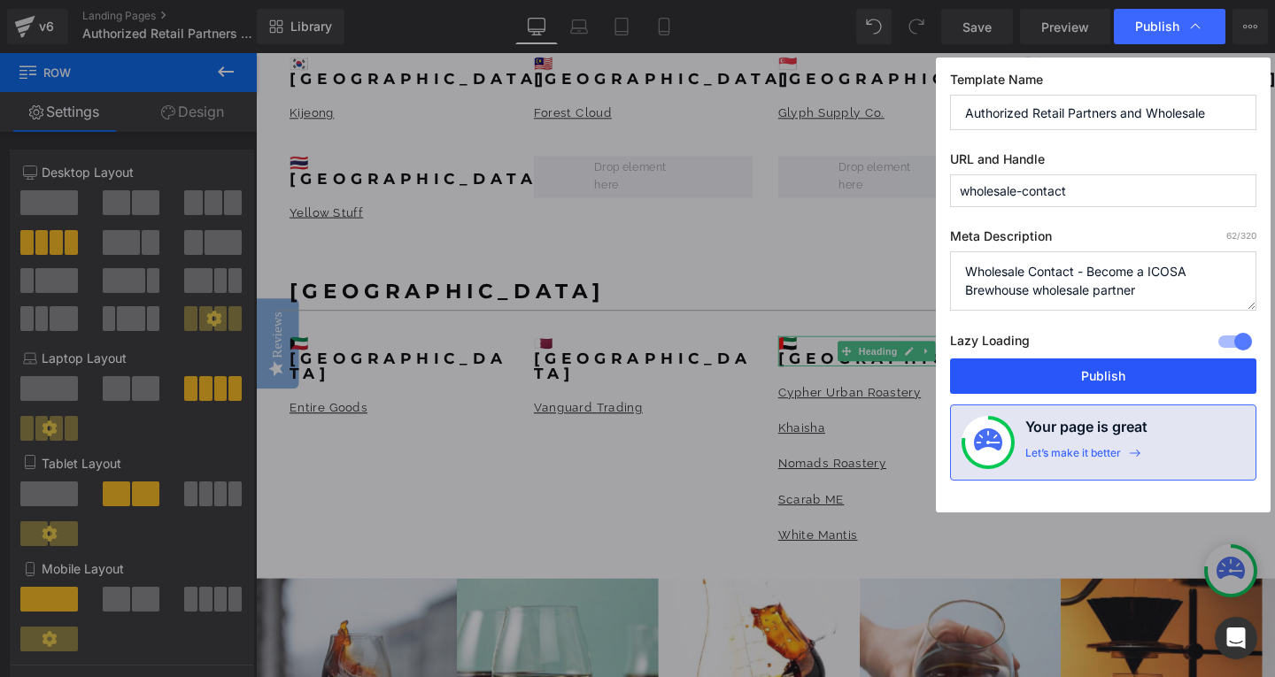
click at [1097, 382] on button "Publish" at bounding box center [1103, 376] width 306 height 35
